Goal: Task Accomplishment & Management: Use online tool/utility

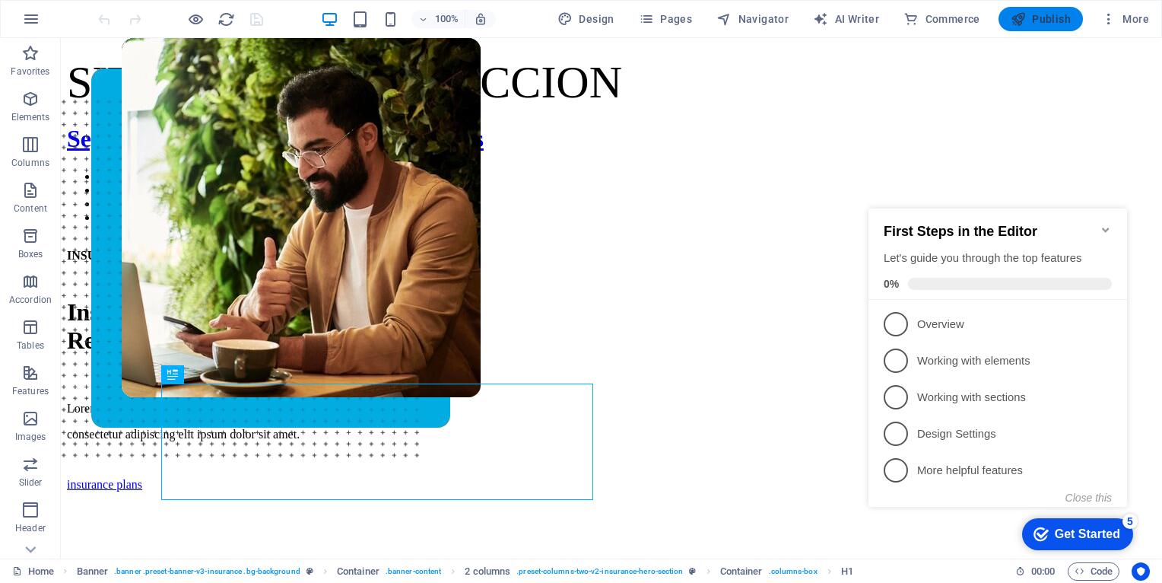
click at [0, 0] on span "Publish" at bounding box center [0, 0] width 0 height 0
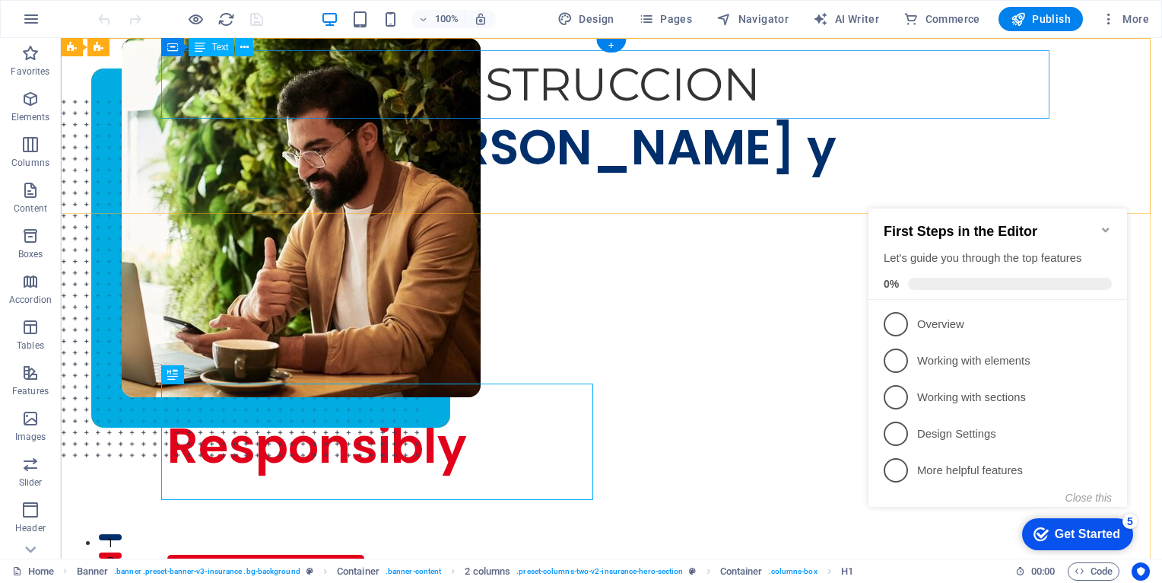
click at [758, 74] on div "SITIO EN CONSTRUCCION" at bounding box center [611, 84] width 888 height 68
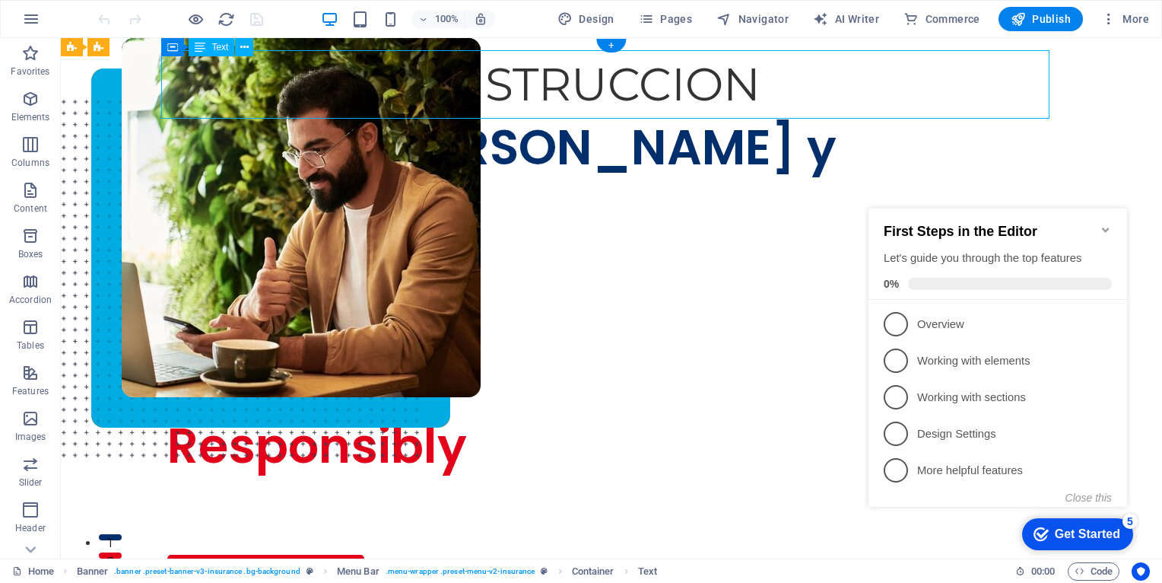
click at [666, 82] on div "SITIO EN CONSTRUCCION" at bounding box center [611, 84] width 888 height 68
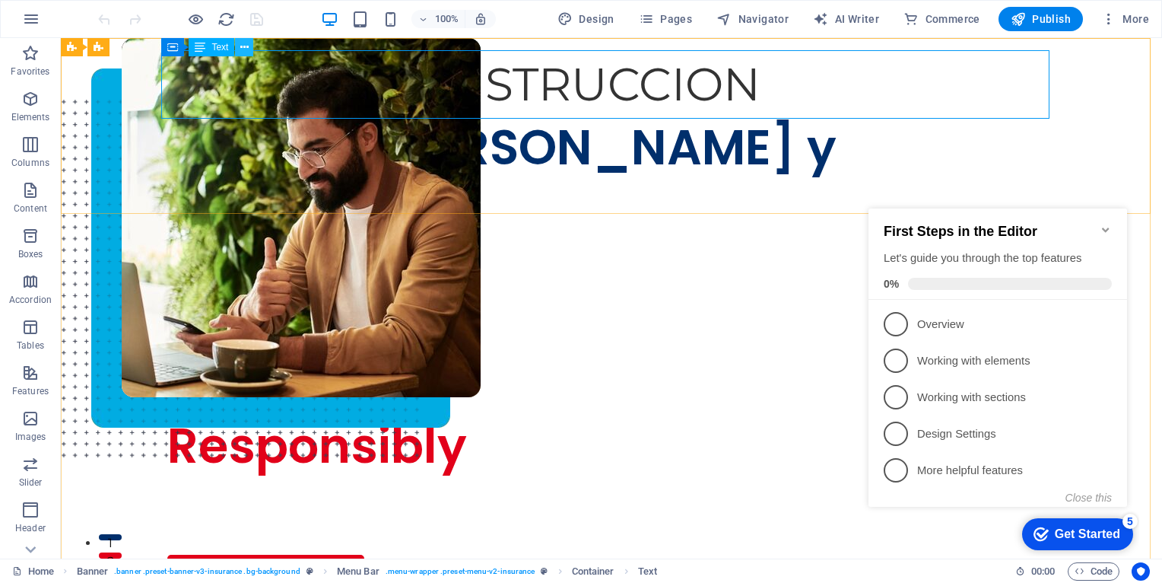
click at [246, 47] on icon at bounding box center [244, 48] width 8 height 16
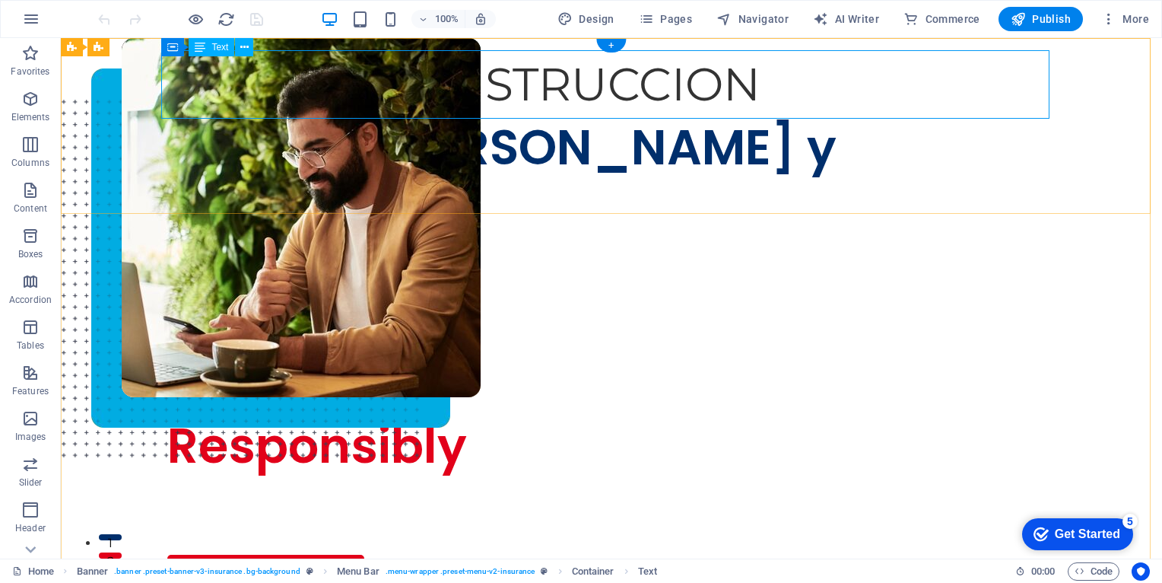
click at [502, 84] on div "SITIO EN CONSTRUCCION" at bounding box center [611, 84] width 888 height 68
click at [776, 87] on div "SITIO EN CONSTRUCCION" at bounding box center [611, 84] width 888 height 68
click at [774, 84] on div "SITIO EN CONSTRUCCION" at bounding box center [611, 84] width 888 height 68
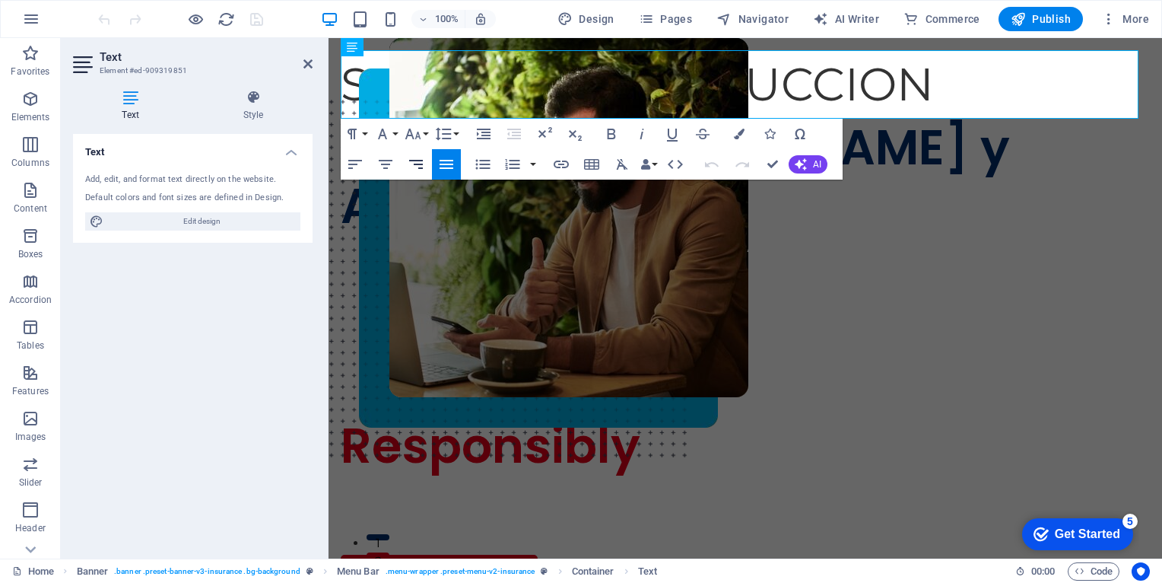
click at [413, 166] on icon "button" at bounding box center [416, 164] width 18 height 18
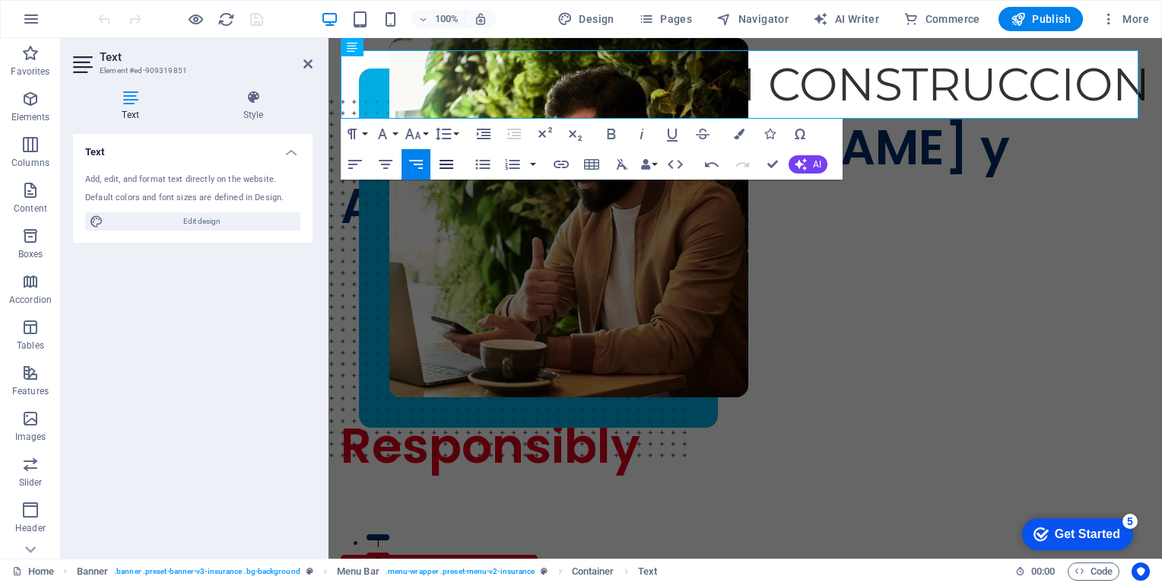
click at [443, 163] on icon "button" at bounding box center [446, 164] width 18 height 18
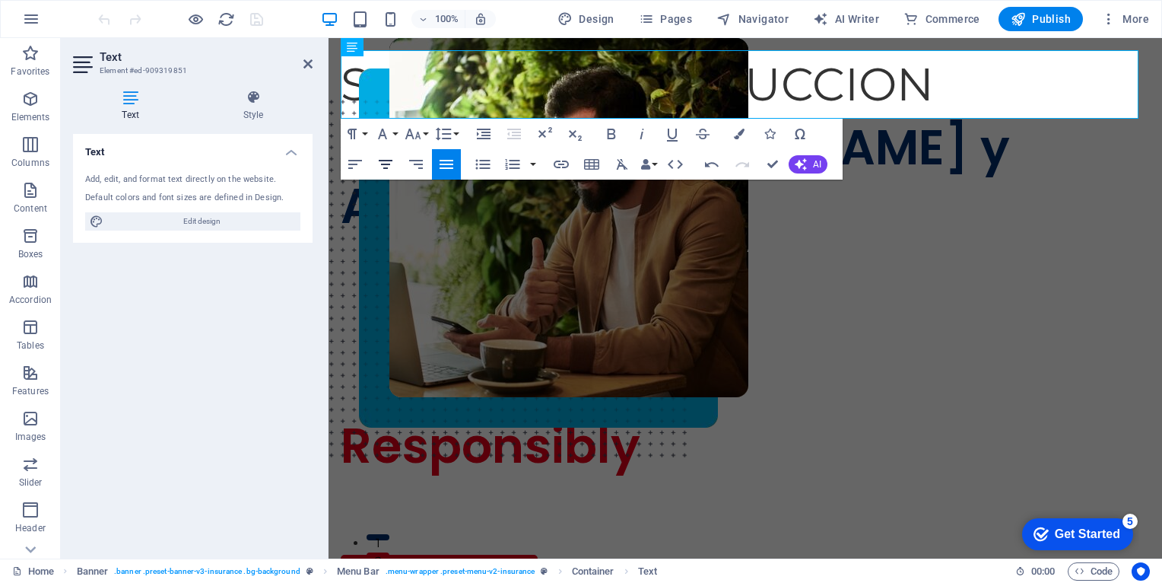
click at [386, 163] on icon "button" at bounding box center [385, 164] width 18 height 18
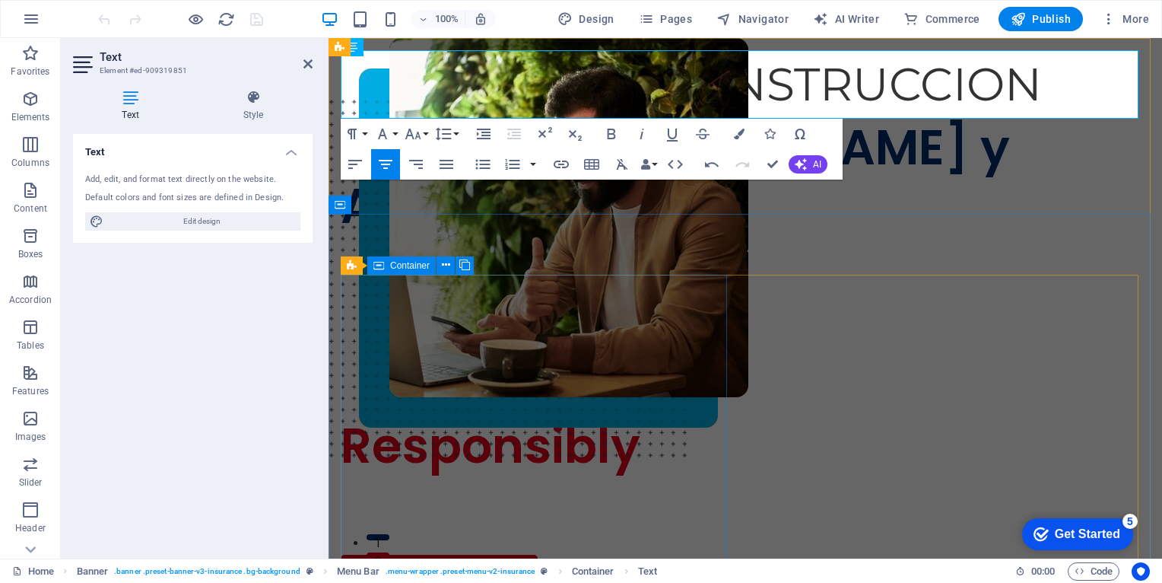
click at [654, 352] on div "INSURANCE COMPANY Insuring More Responsibly Lorem ipsum dolor sit amet, consect…" at bounding box center [537, 463] width 392 height 261
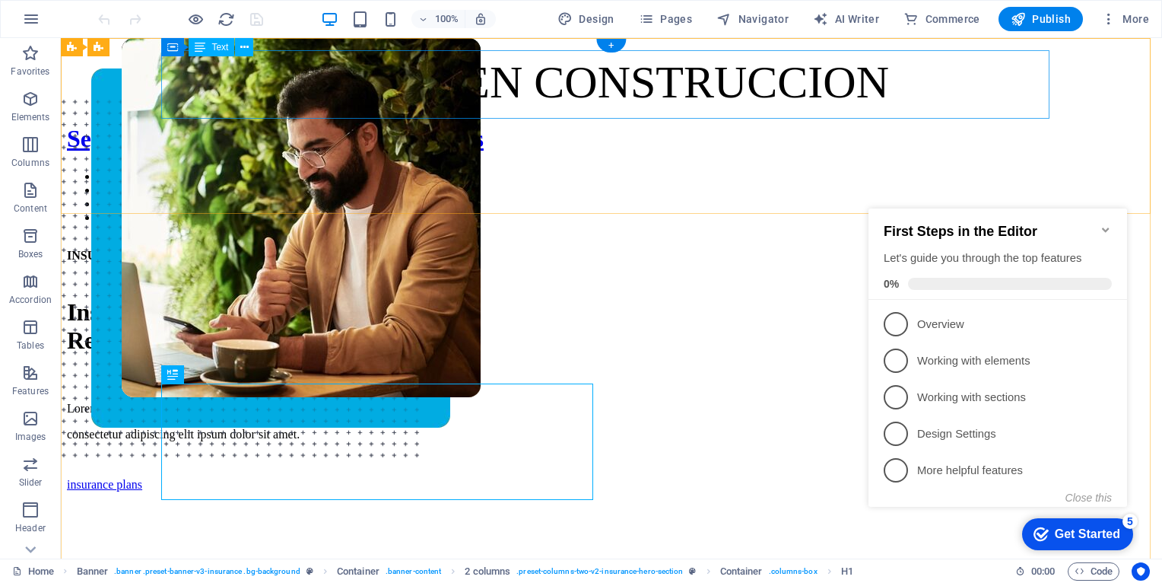
click at [900, 87] on div "SITIO EN CONSTRUCCION" at bounding box center [611, 82] width 1089 height 52
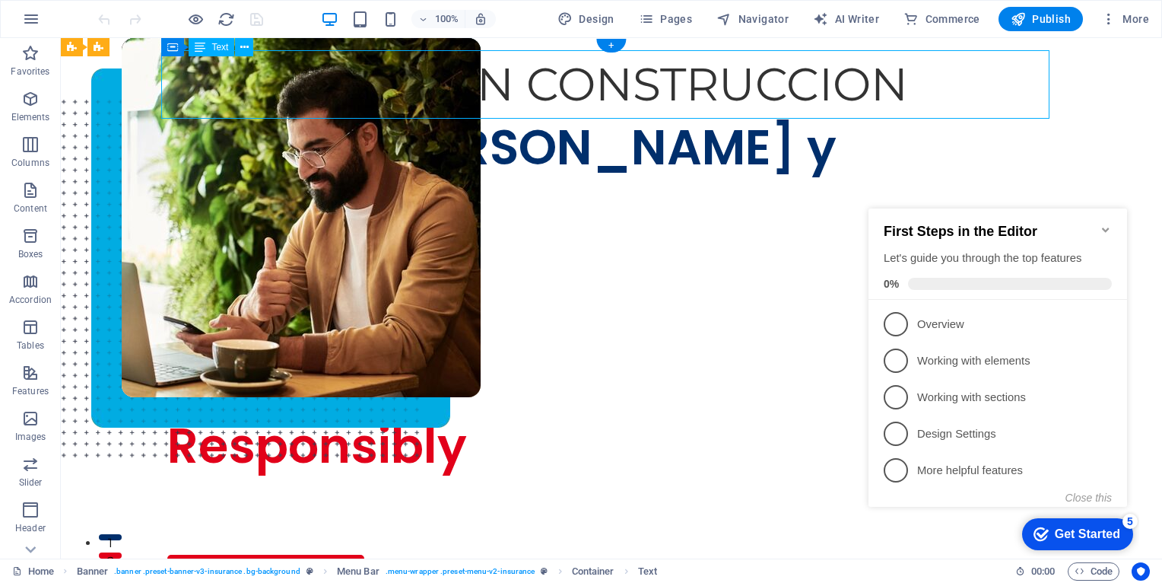
click at [900, 87] on div "SITIO EN CONSTRUCCION" at bounding box center [611, 84] width 888 height 68
click at [817, 68] on div "SITIO EN CONSTRUCCION" at bounding box center [611, 84] width 888 height 68
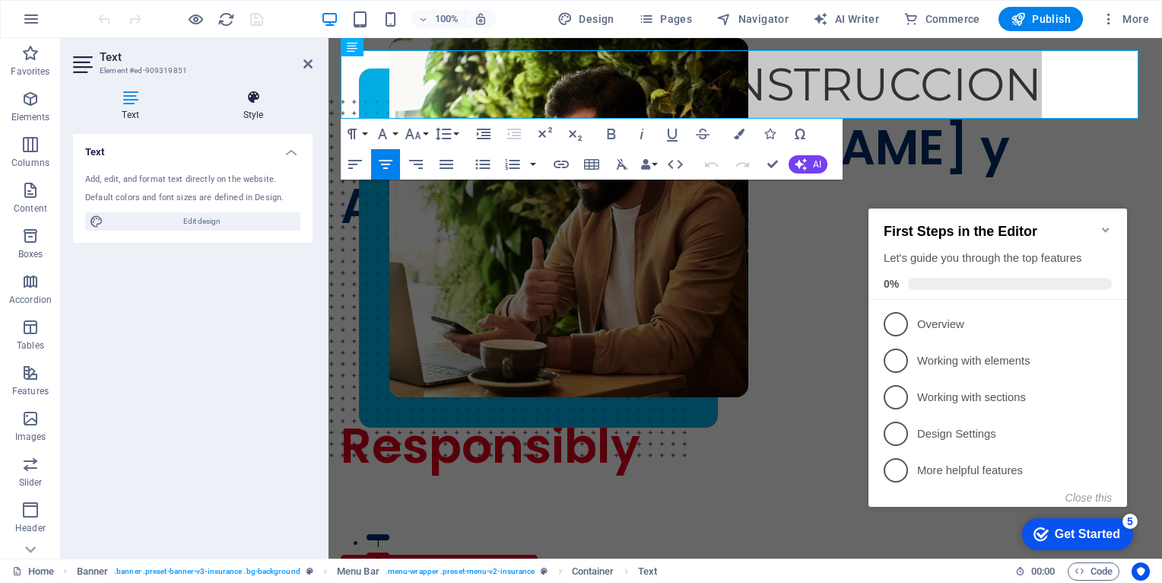
click at [247, 107] on h4 "Style" at bounding box center [253, 106] width 119 height 32
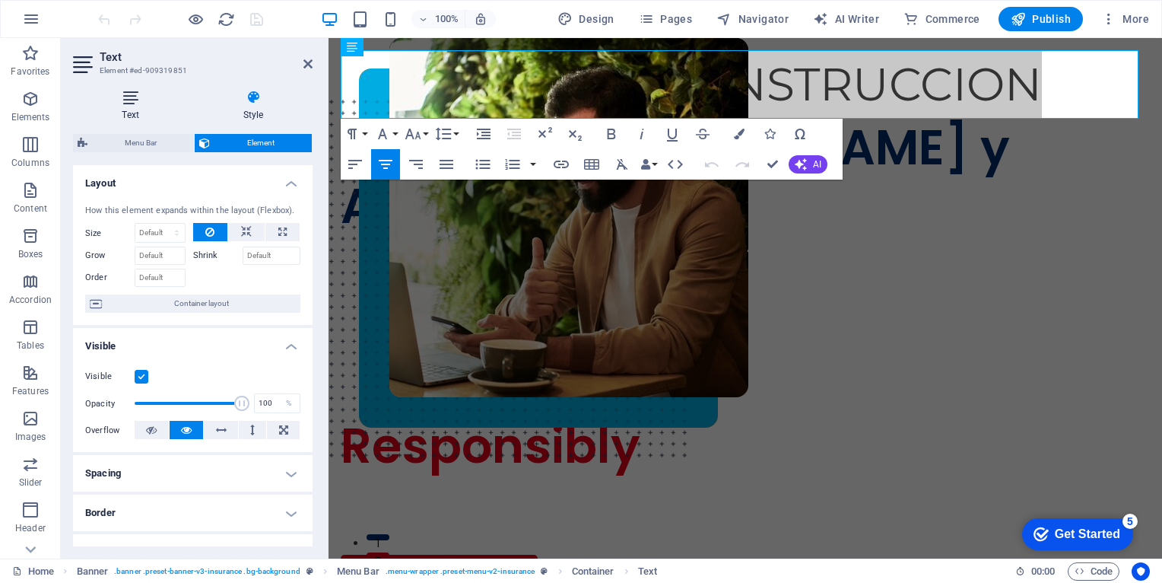
click at [144, 99] on icon at bounding box center [130, 97] width 115 height 15
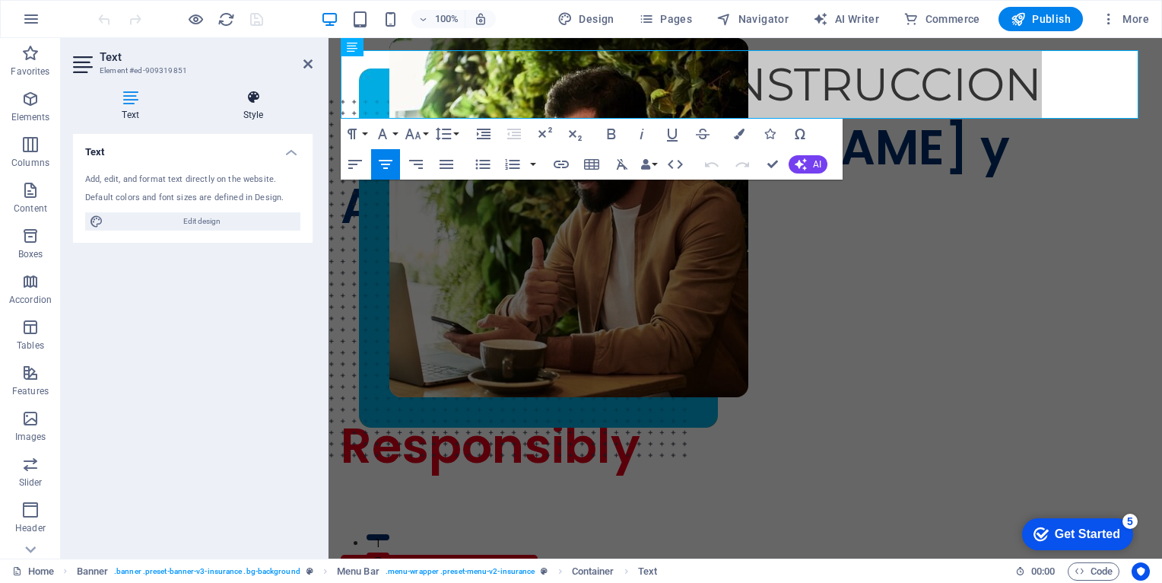
click at [263, 97] on icon at bounding box center [253, 97] width 119 height 15
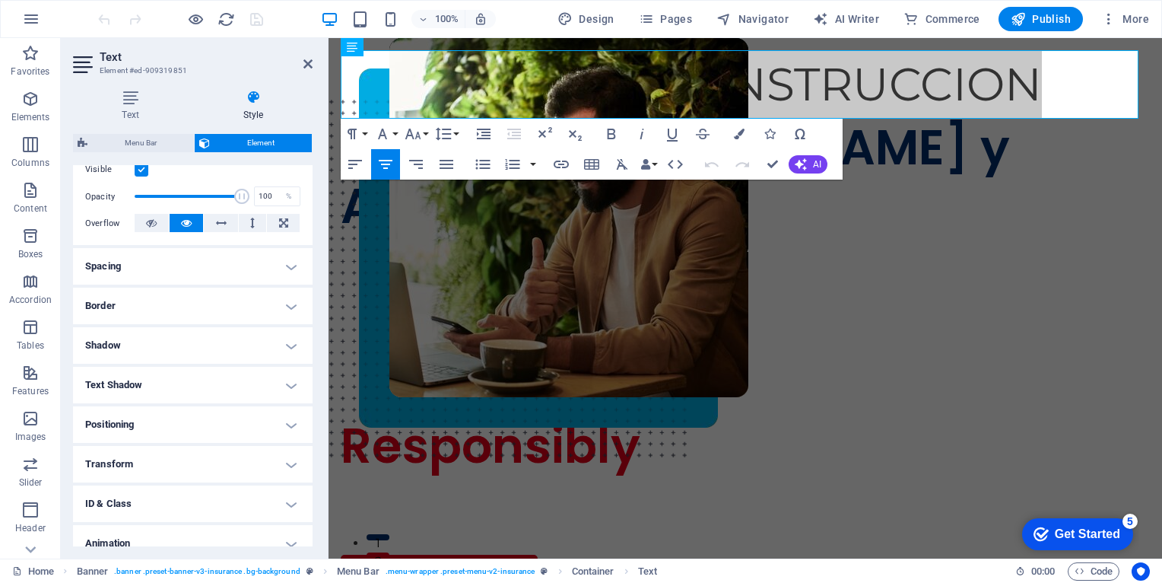
scroll to position [210, 0]
click at [286, 306] on h4 "Border" at bounding box center [193, 302] width 240 height 37
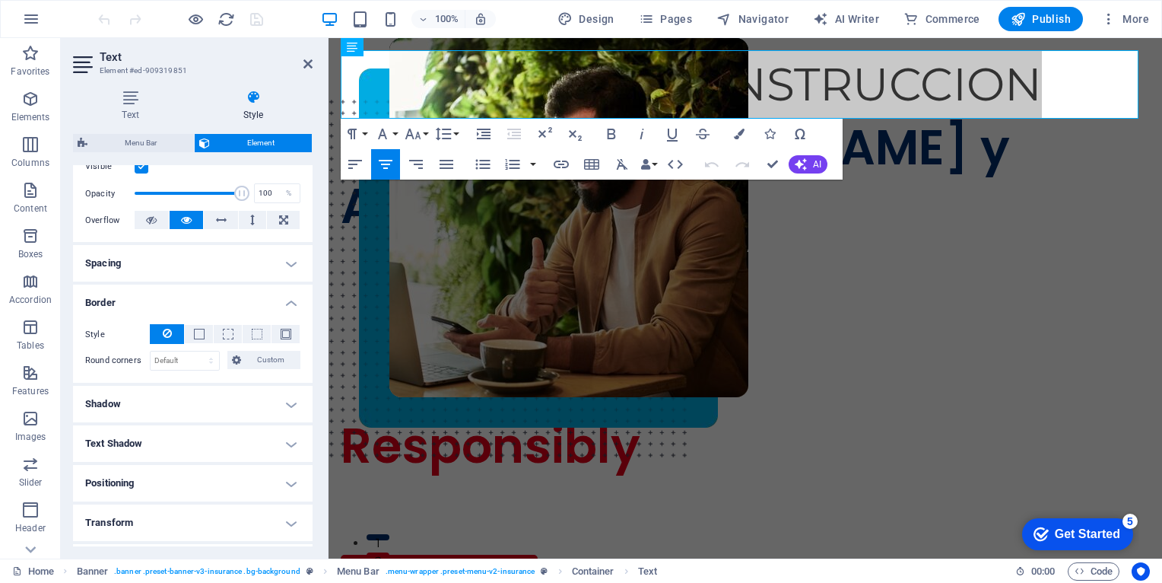
click at [286, 306] on h4 "Border" at bounding box center [193, 297] width 240 height 27
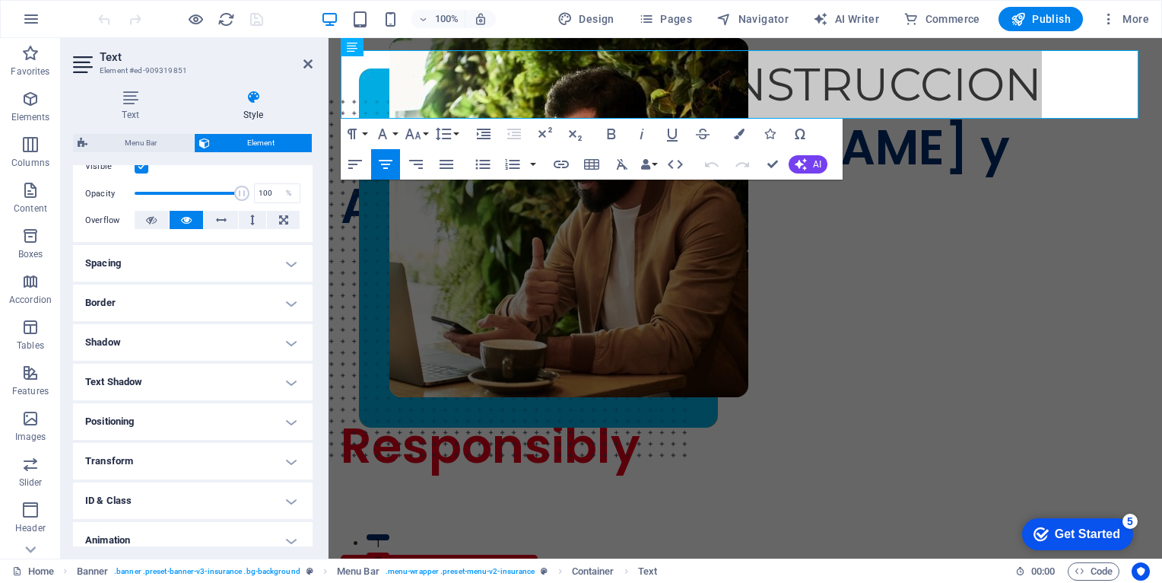
click at [284, 338] on h4 "Shadow" at bounding box center [193, 342] width 240 height 37
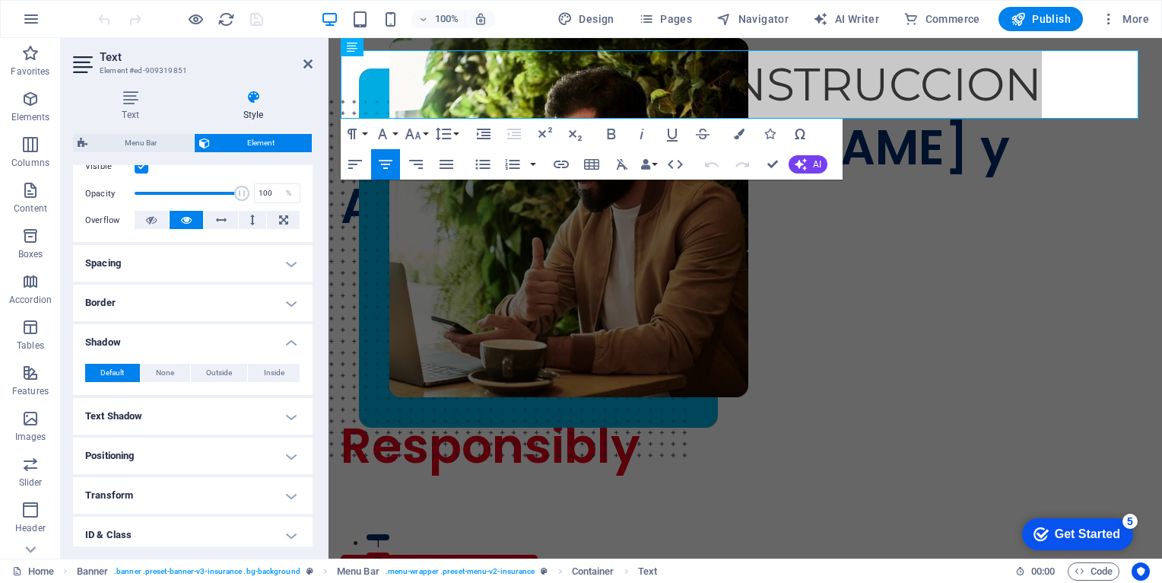
click at [284, 338] on h4 "Shadow" at bounding box center [193, 337] width 240 height 27
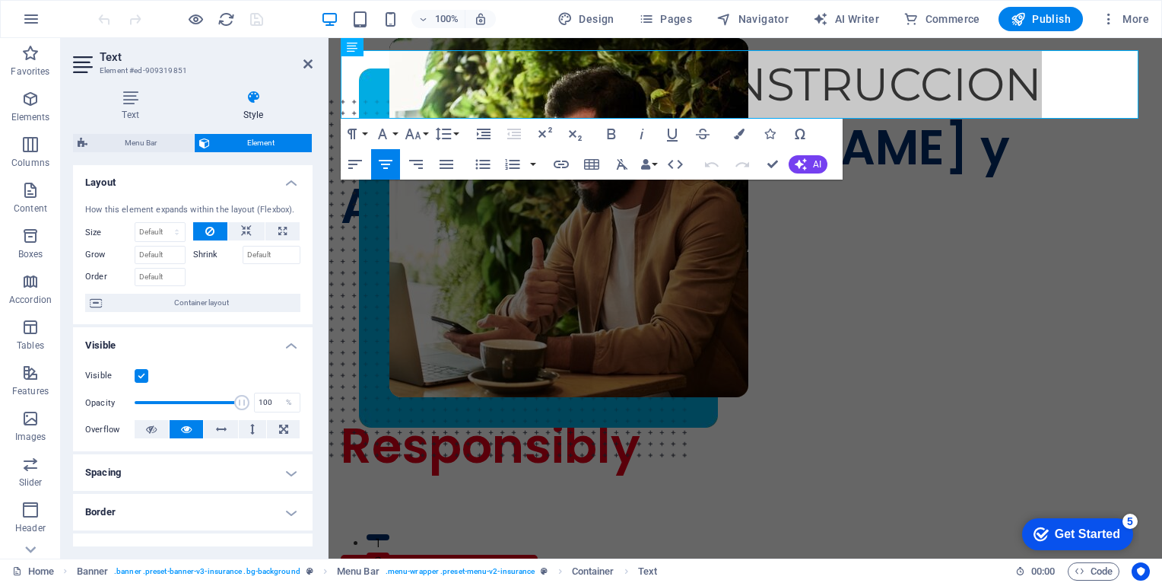
scroll to position [0, 0]
click at [130, 106] on h4 "Text" at bounding box center [133, 106] width 121 height 32
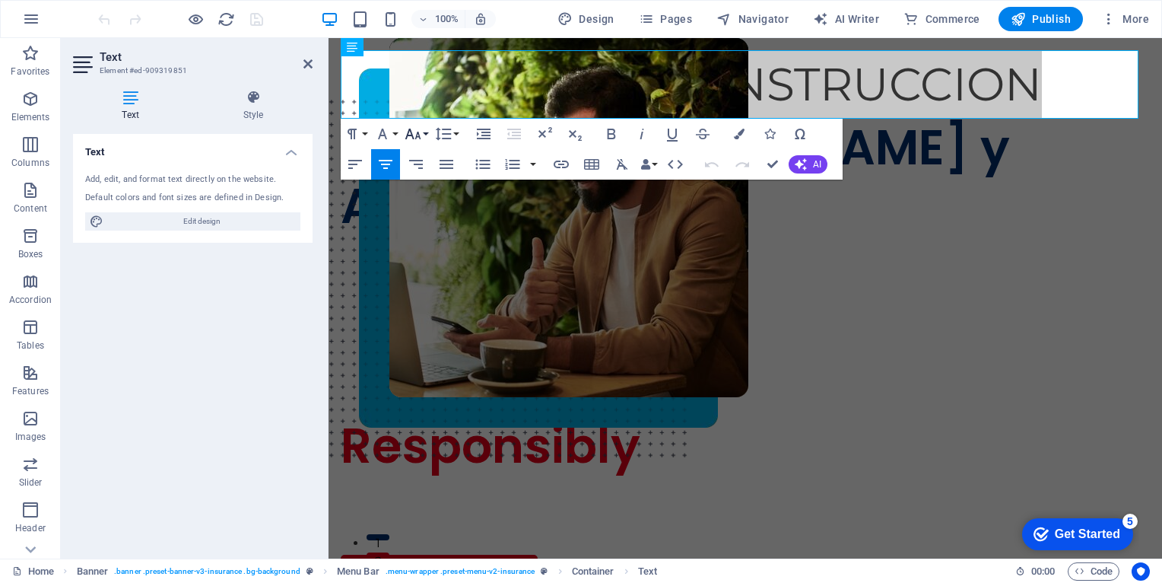
click at [427, 135] on button "Font Size" at bounding box center [416, 134] width 29 height 30
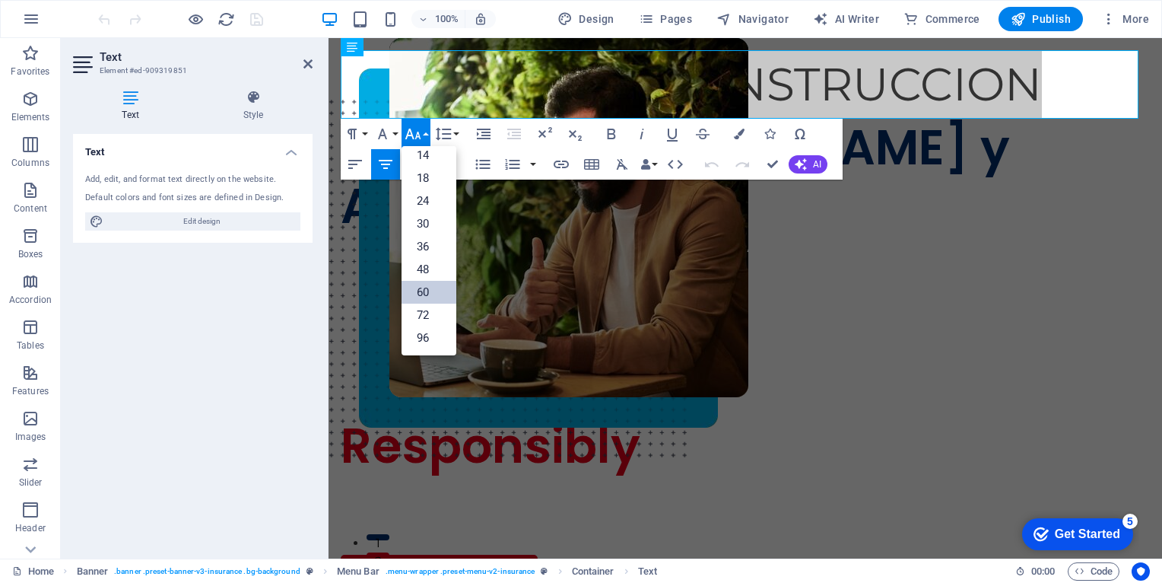
scroll to position [122, 0]
click at [427, 135] on button "Font Size" at bounding box center [416, 134] width 29 height 30
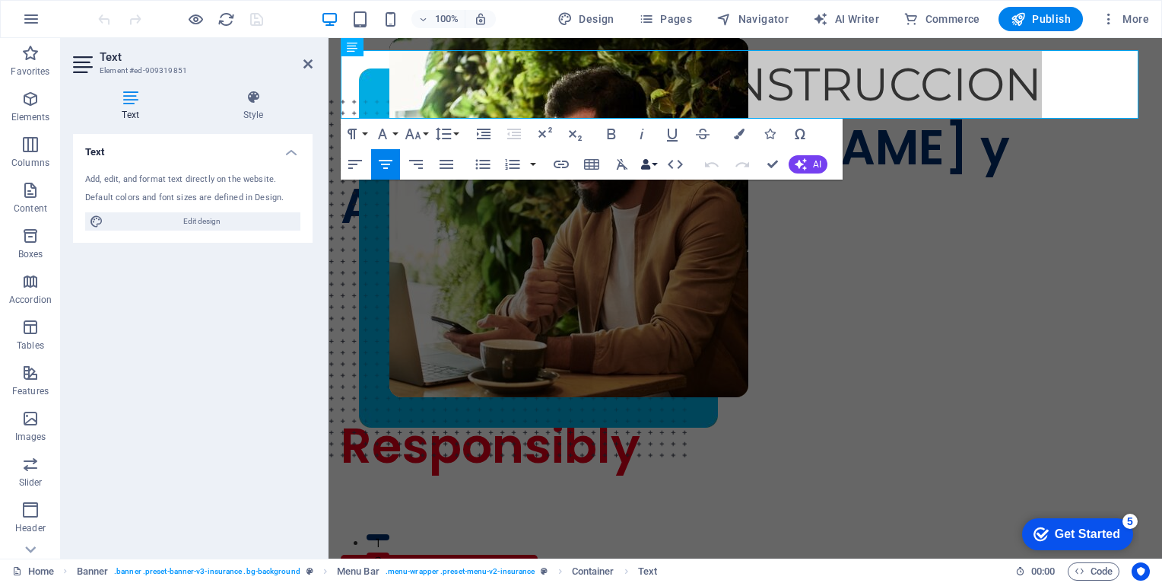
click at [654, 164] on button "Data Bindings" at bounding box center [648, 164] width 21 height 30
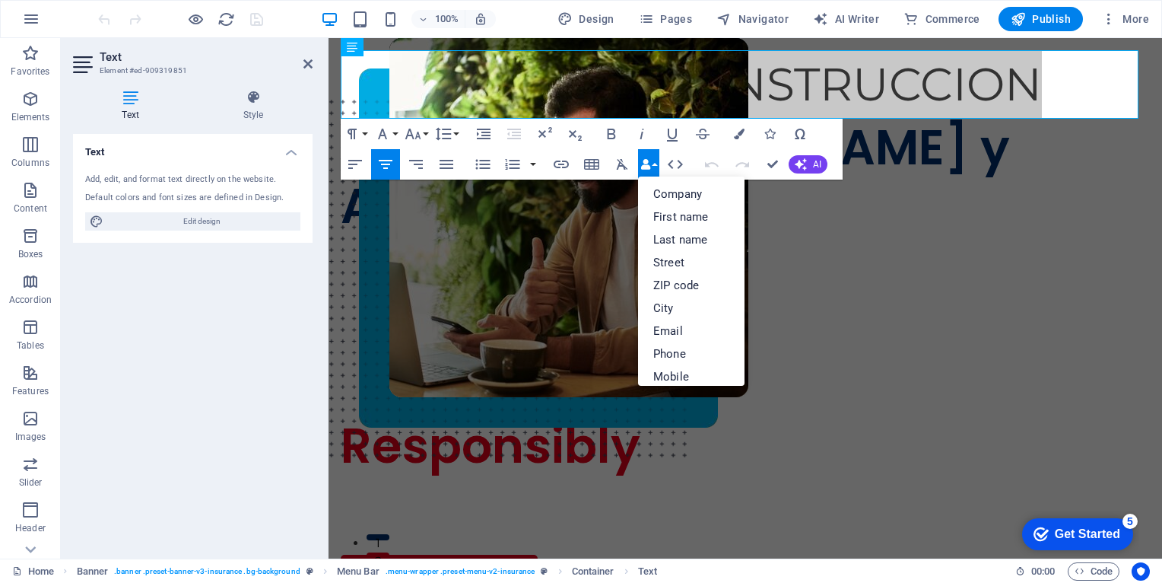
click at [654, 164] on button "Data Bindings" at bounding box center [648, 164] width 21 height 30
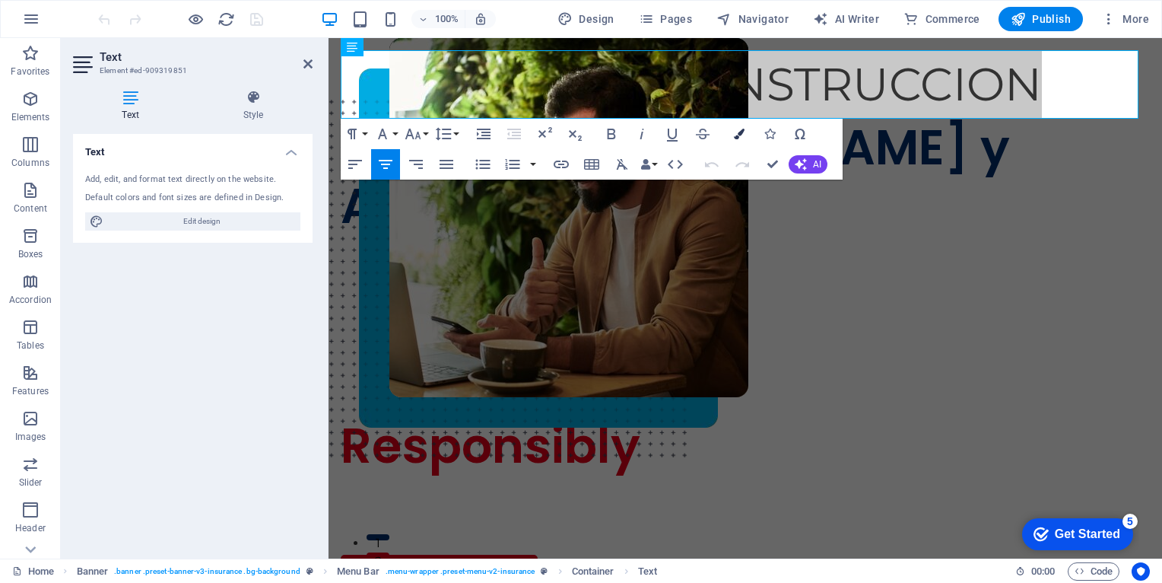
click at [737, 137] on icon "button" at bounding box center [739, 134] width 11 height 11
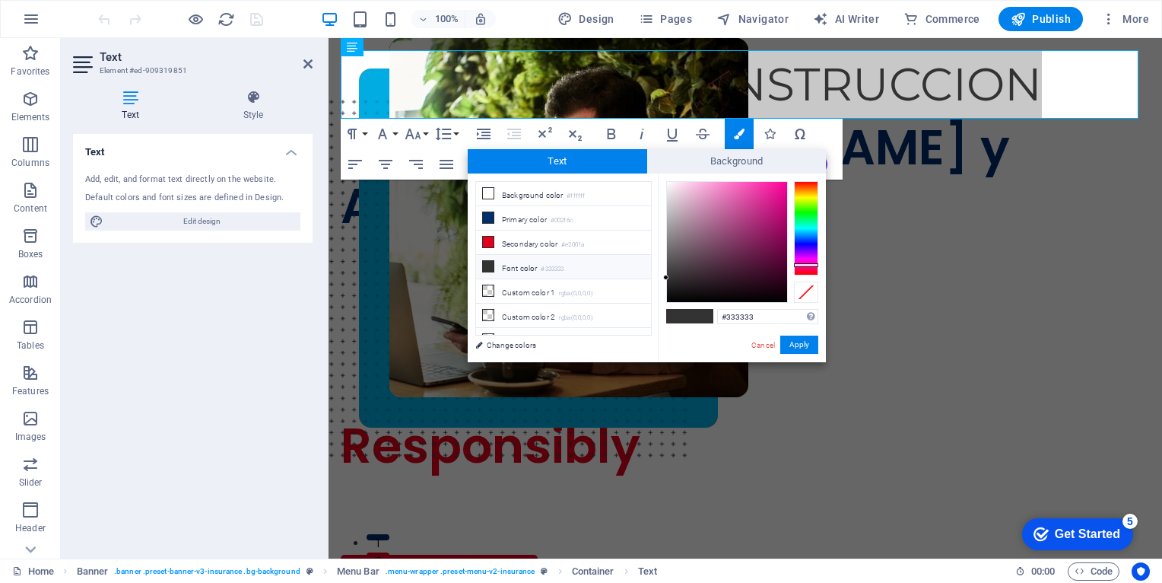
click at [804, 265] on div at bounding box center [806, 228] width 24 height 94
click at [805, 269] on div at bounding box center [806, 228] width 24 height 94
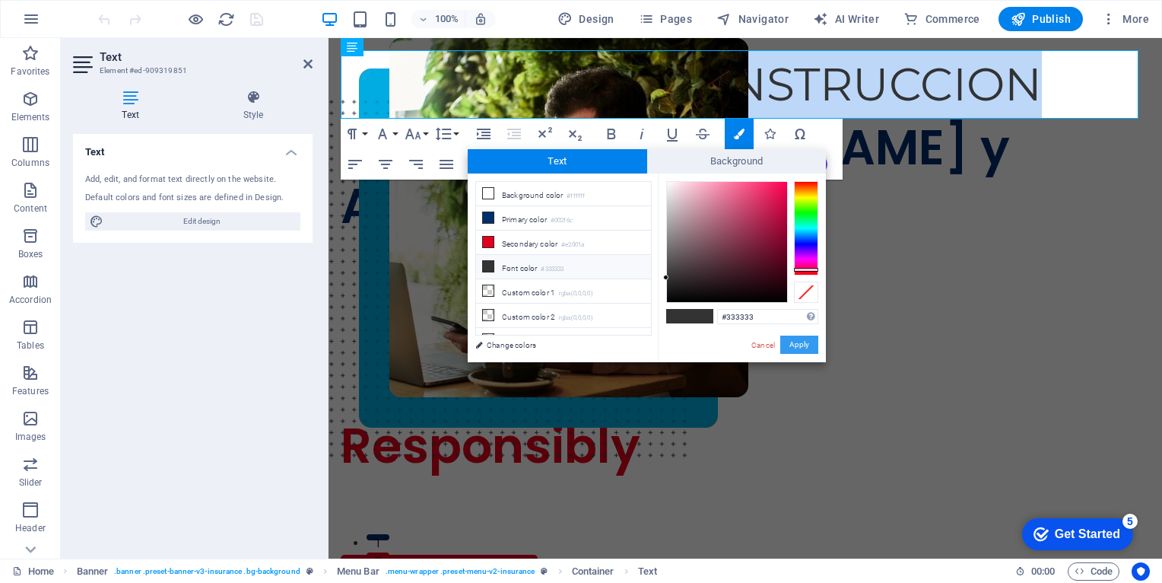
click at [803, 347] on button "Apply" at bounding box center [799, 344] width 38 height 18
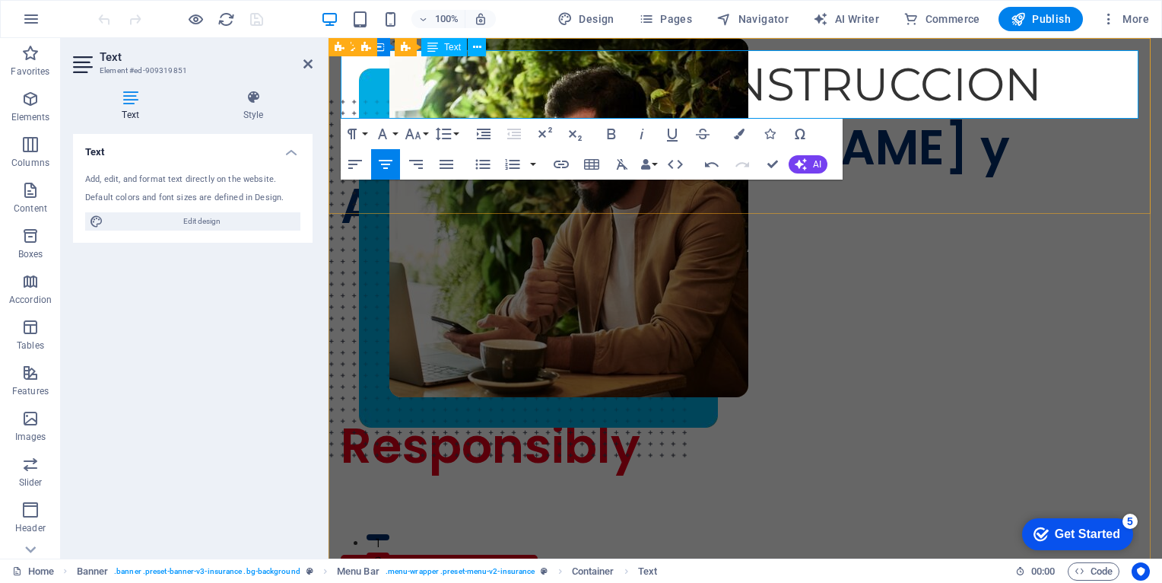
click at [1044, 94] on p "SITIO EN CONSTRUCCION" at bounding box center [745, 84] width 809 height 68
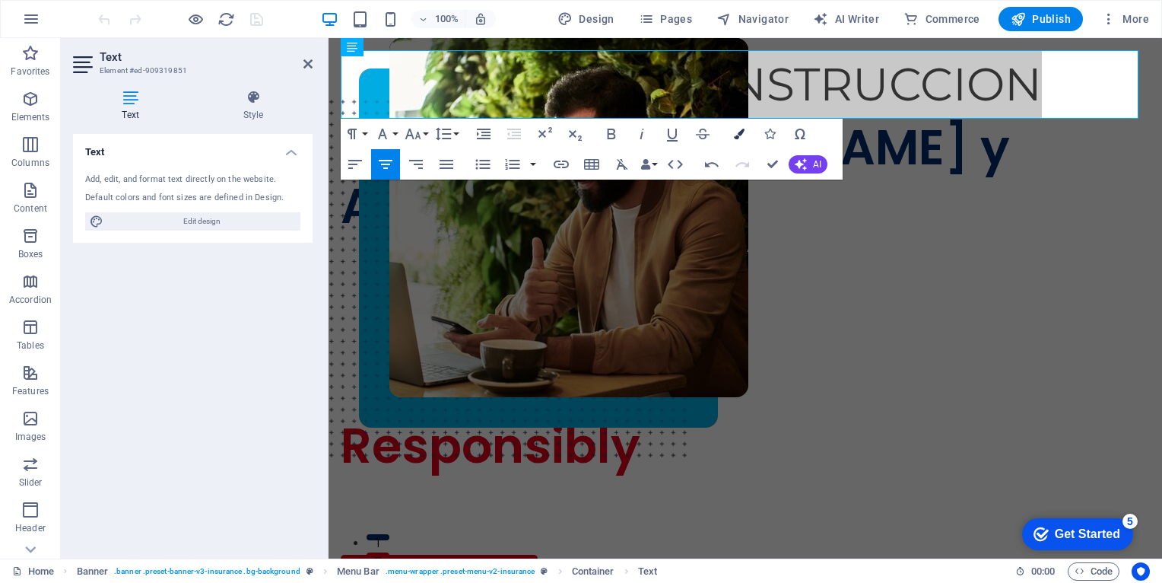
click at [742, 130] on icon "button" at bounding box center [739, 134] width 11 height 11
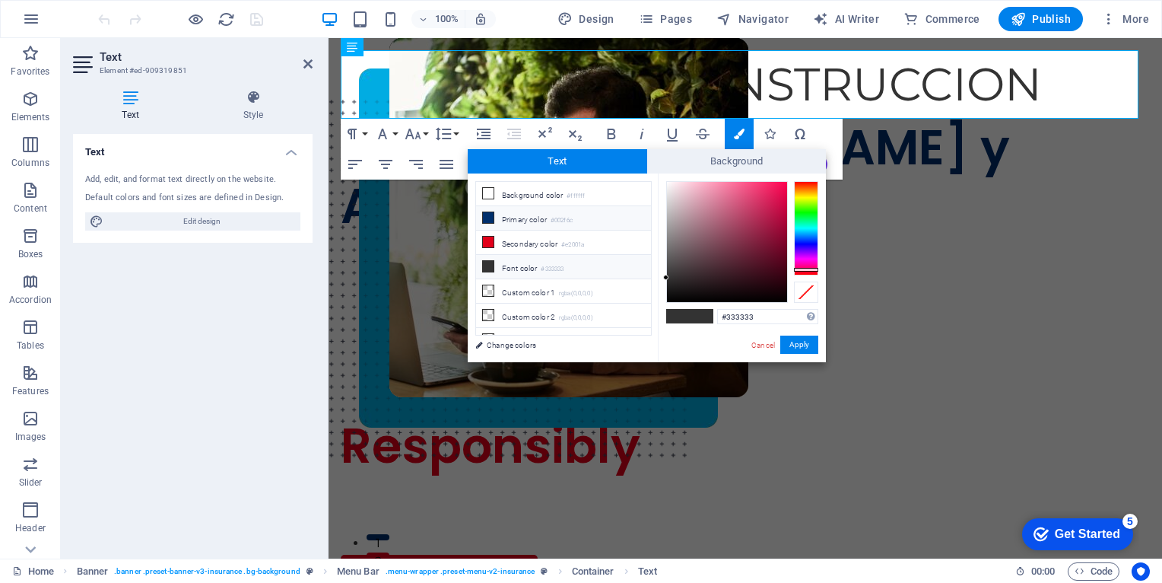
click at [529, 222] on li "Primary color #002f6c" at bounding box center [563, 218] width 175 height 24
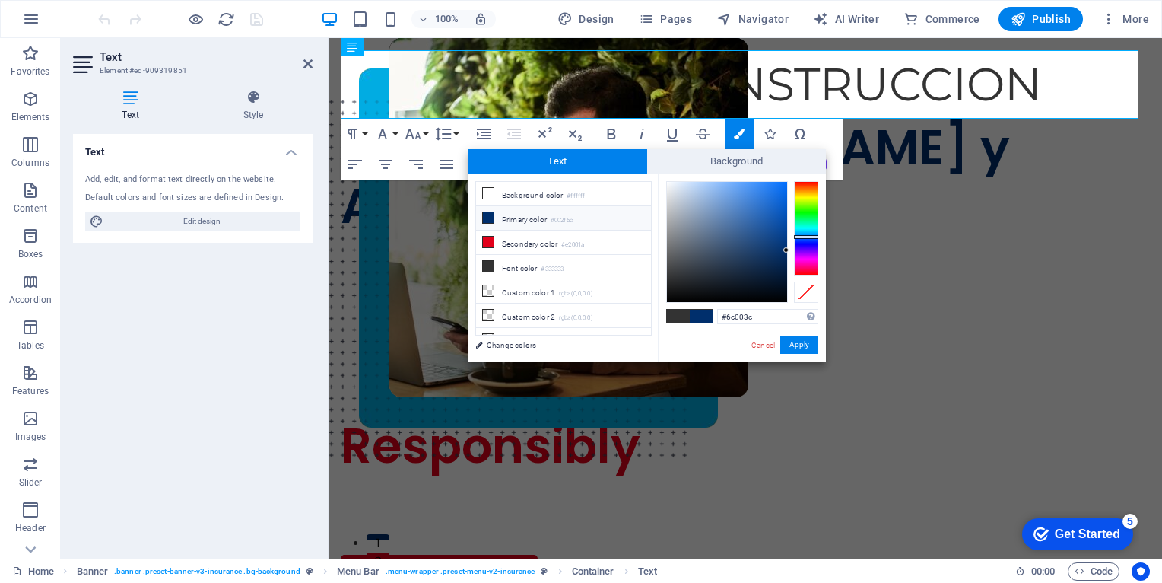
click at [811, 265] on div at bounding box center [806, 228] width 24 height 94
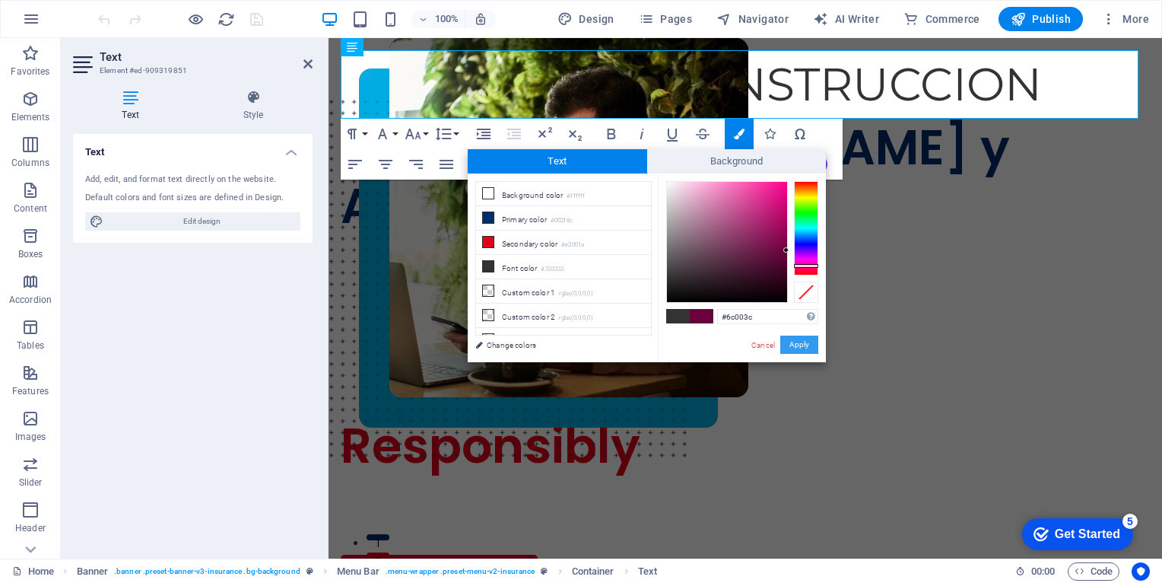
click at [796, 342] on button "Apply" at bounding box center [799, 344] width 38 height 18
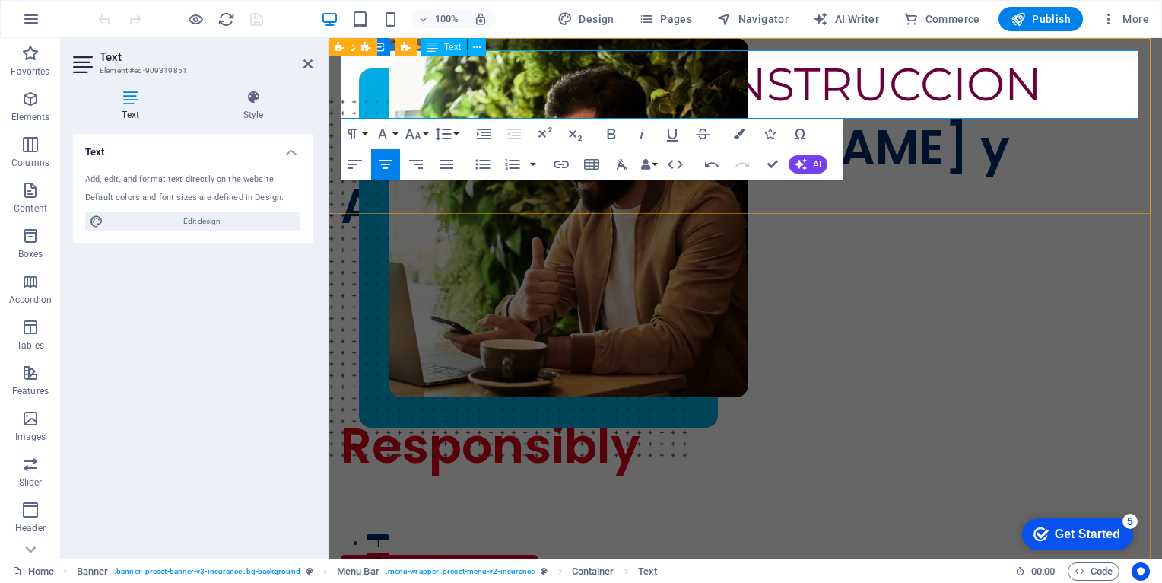
click at [1068, 86] on p "SITIO EN CONSTRUCCION" at bounding box center [745, 84] width 809 height 68
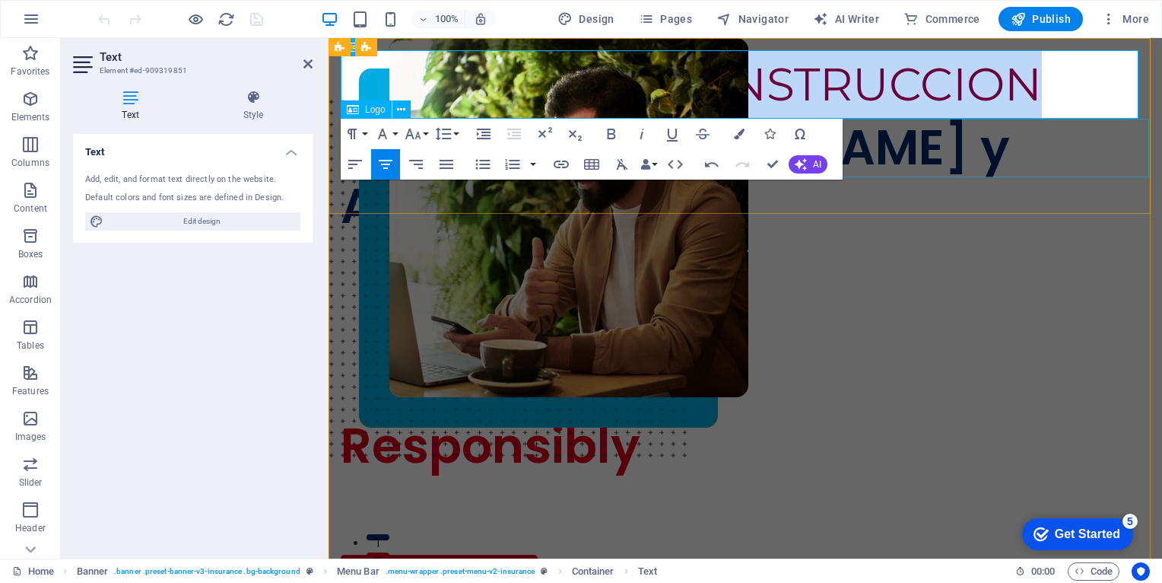
drag, startPoint x: 1040, startPoint y: 89, endPoint x: 415, endPoint y: 120, distance: 625.1
click at [415, 120] on div "SITIO EN CONSTRUCCION Seguros Palomeque y Asociados ABOUT US SERVICES NEWS CONT…" at bounding box center [746, 155] width 834 height 234
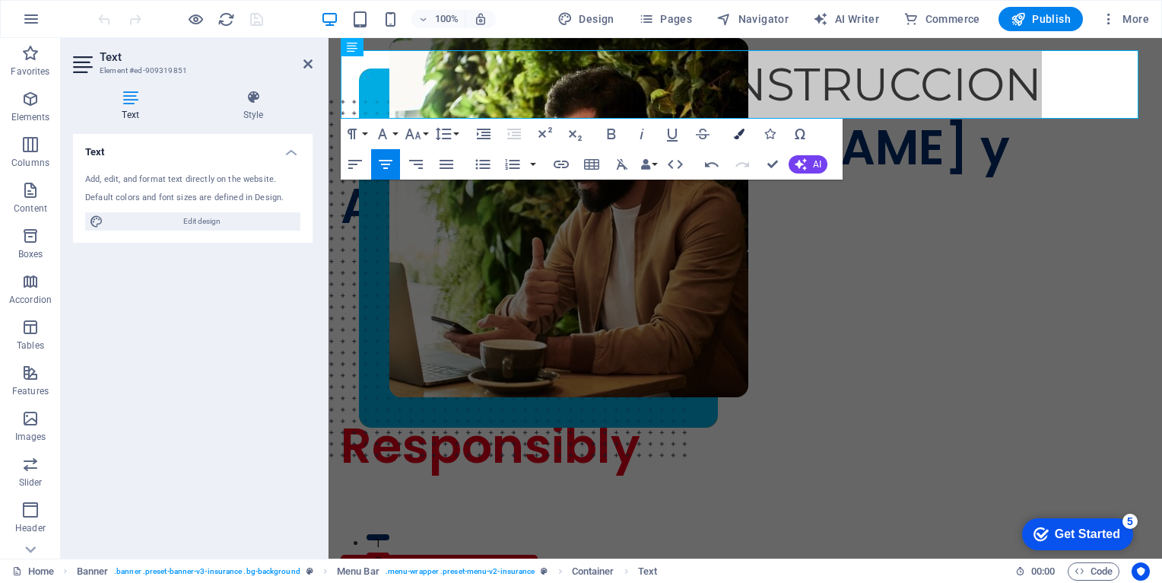
click at [741, 138] on icon "button" at bounding box center [739, 134] width 11 height 11
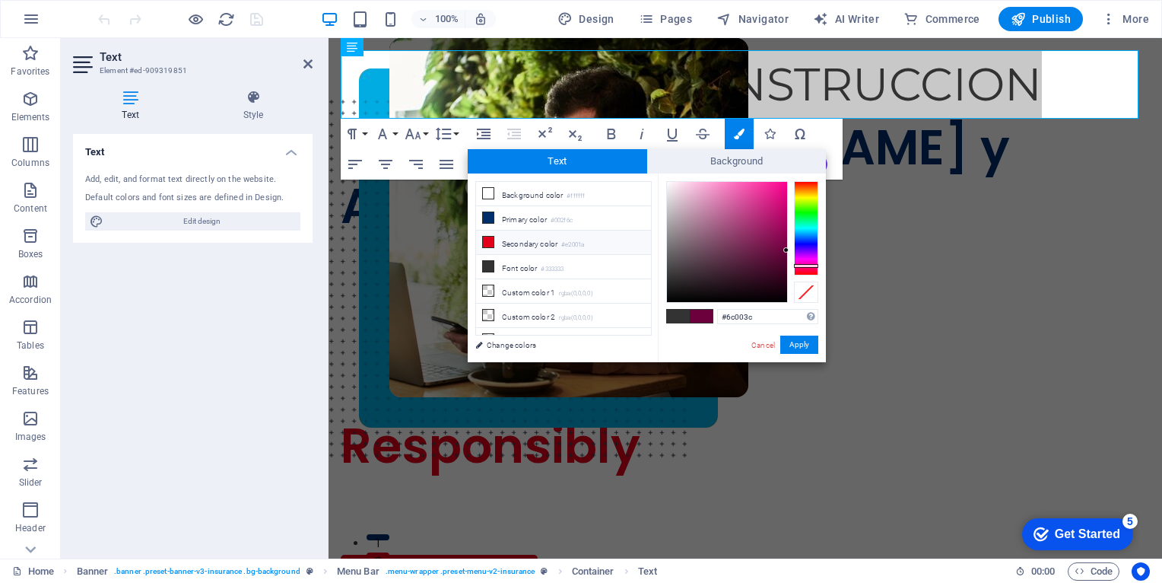
click at [522, 240] on li "Secondary color #e2001a" at bounding box center [563, 242] width 175 height 24
type input "#e2001a"
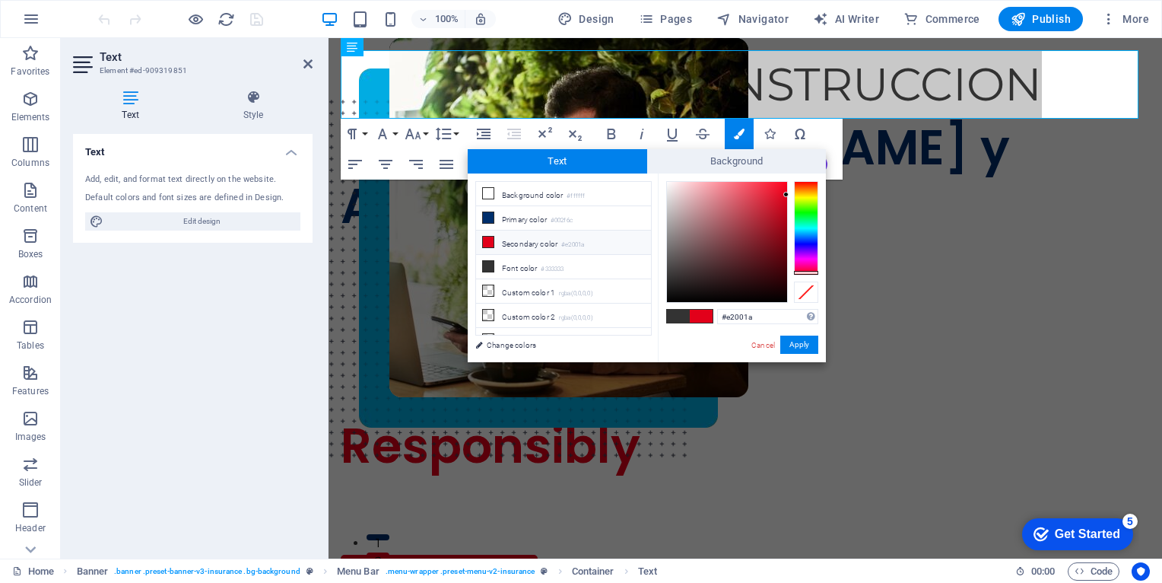
click at [522, 240] on li "Secondary color #e2001a" at bounding box center [563, 242] width 175 height 24
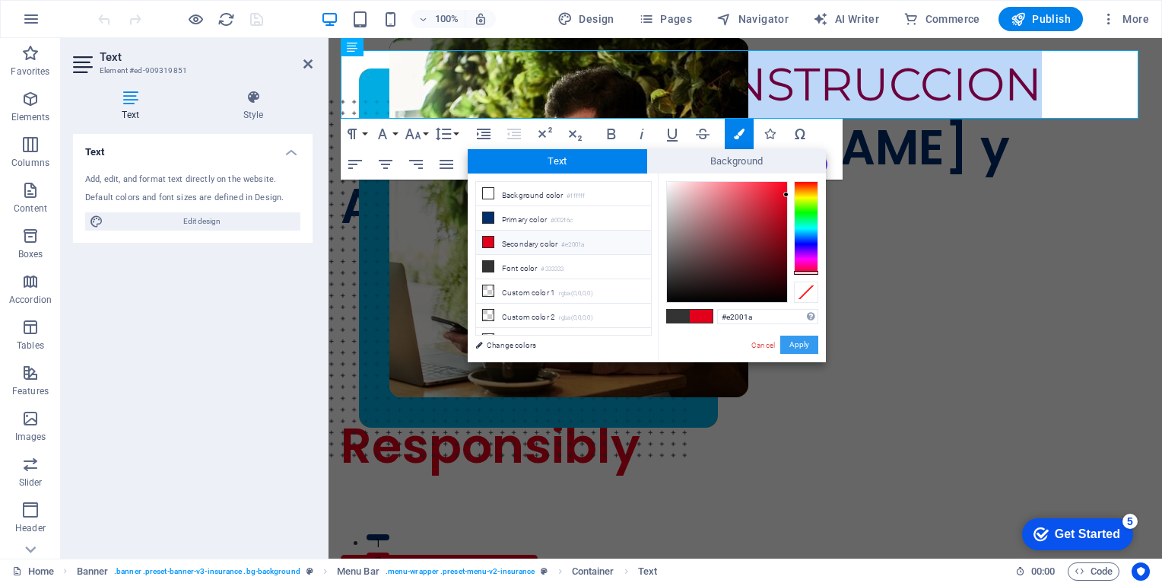
click at [796, 344] on button "Apply" at bounding box center [799, 344] width 38 height 18
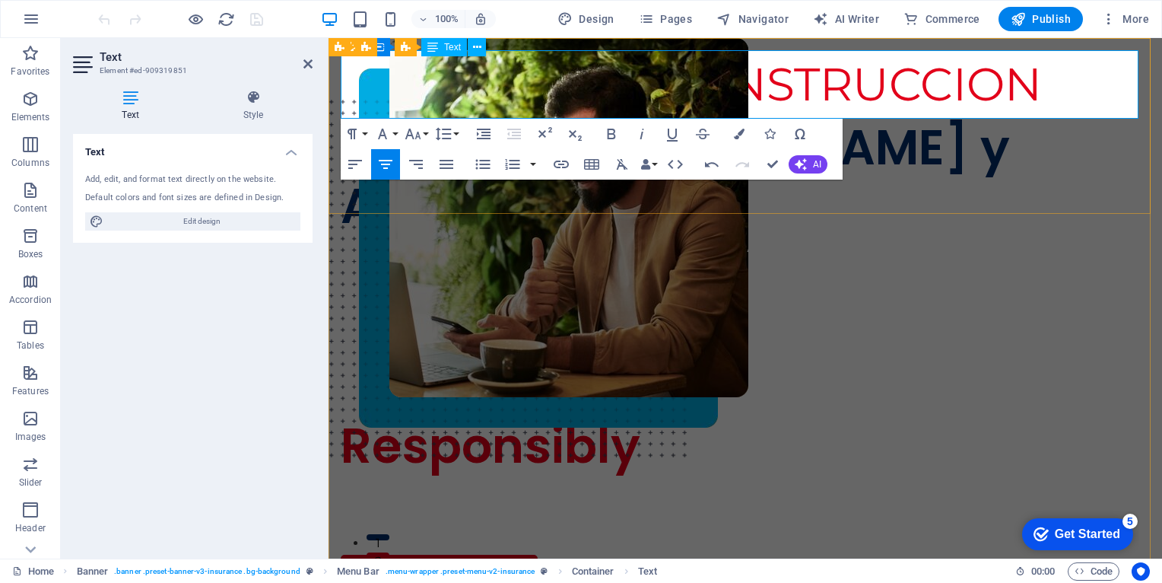
click at [1036, 101] on p "SITIO EN CONSTRUCCION" at bounding box center [745, 84] width 809 height 68
click at [803, 30] on span "Publish" at bounding box center [416, 259] width 773 height 459
